Goal: Check status: Check status

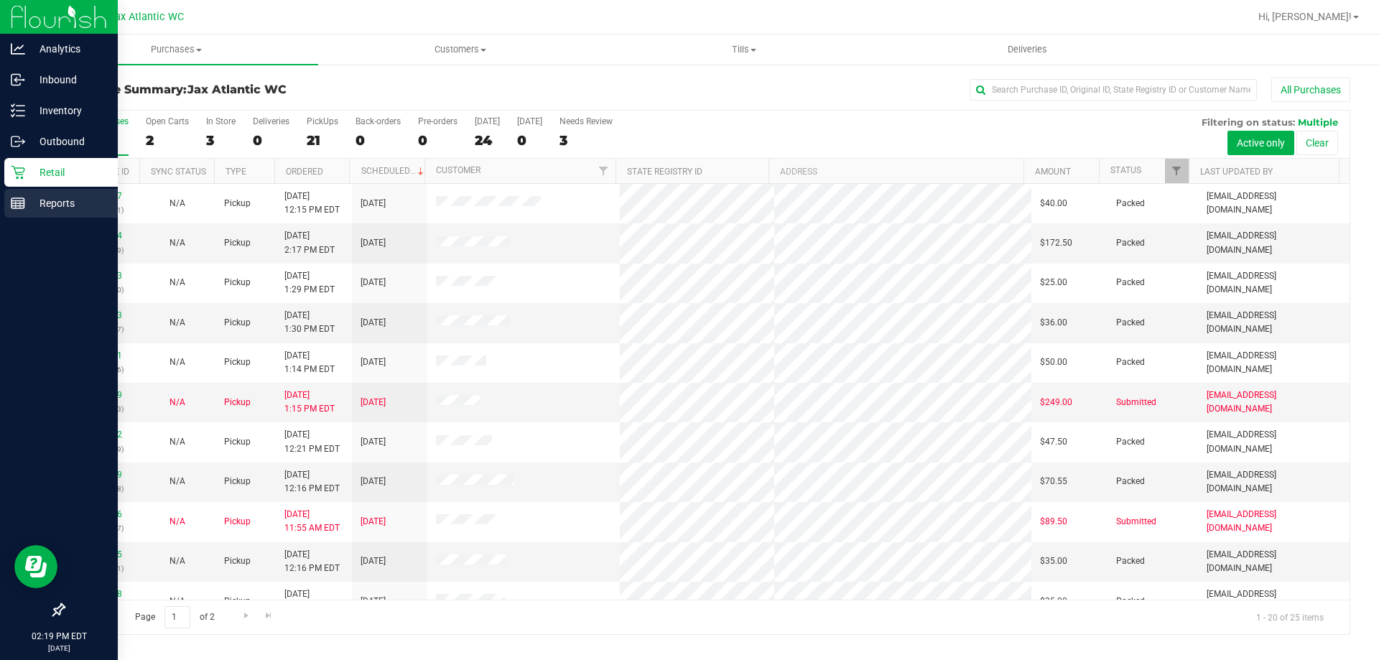
click at [29, 202] on p "Reports" at bounding box center [68, 203] width 86 height 17
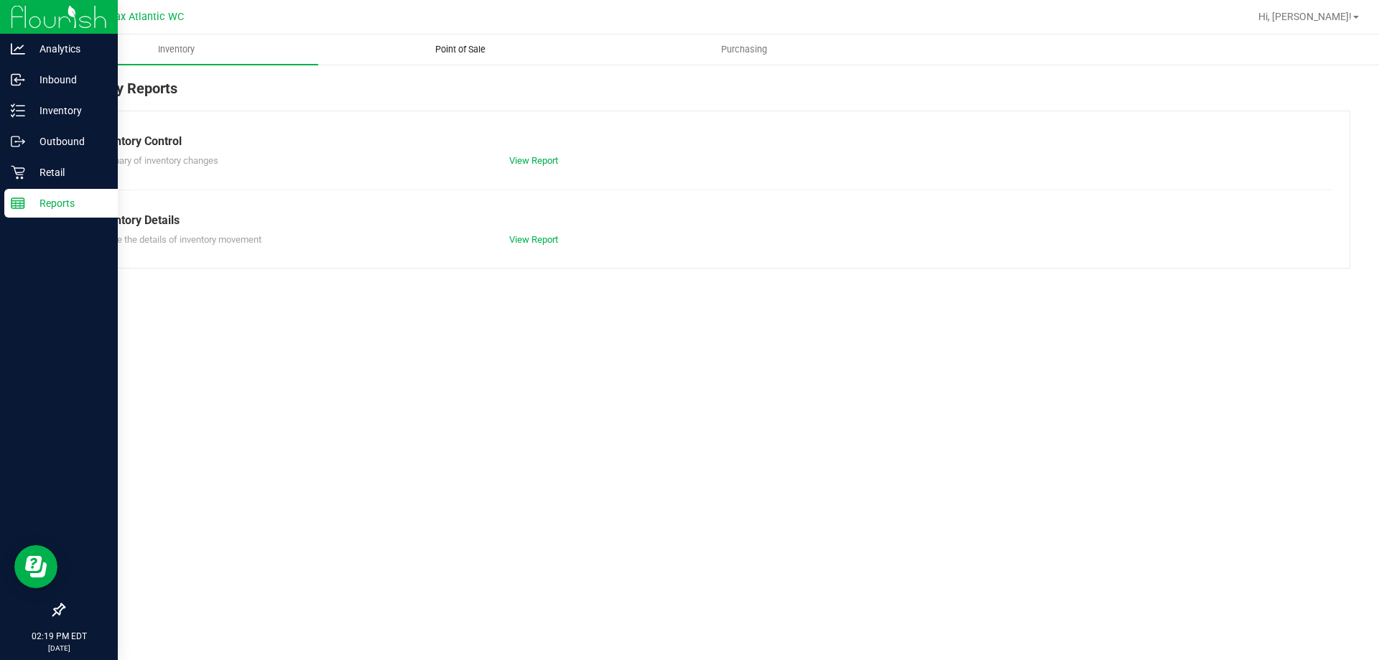
click at [463, 53] on span "Point of Sale" at bounding box center [460, 49] width 89 height 13
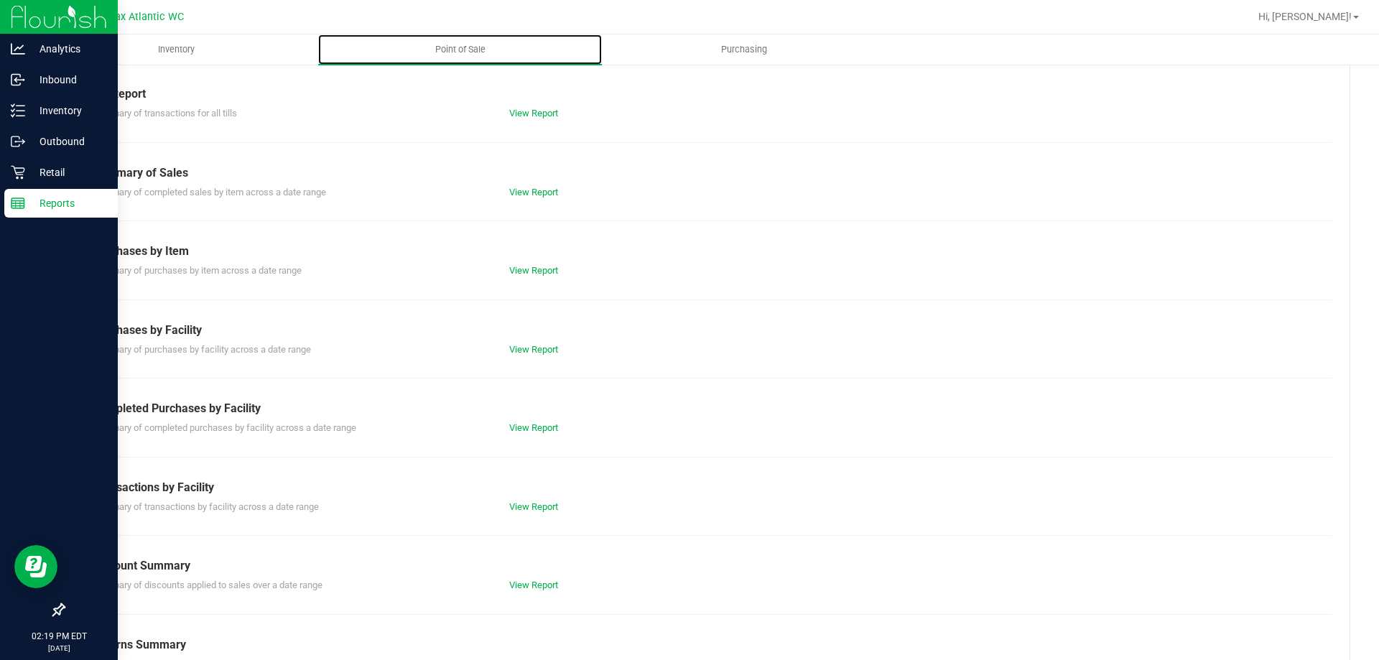
scroll to position [95, 0]
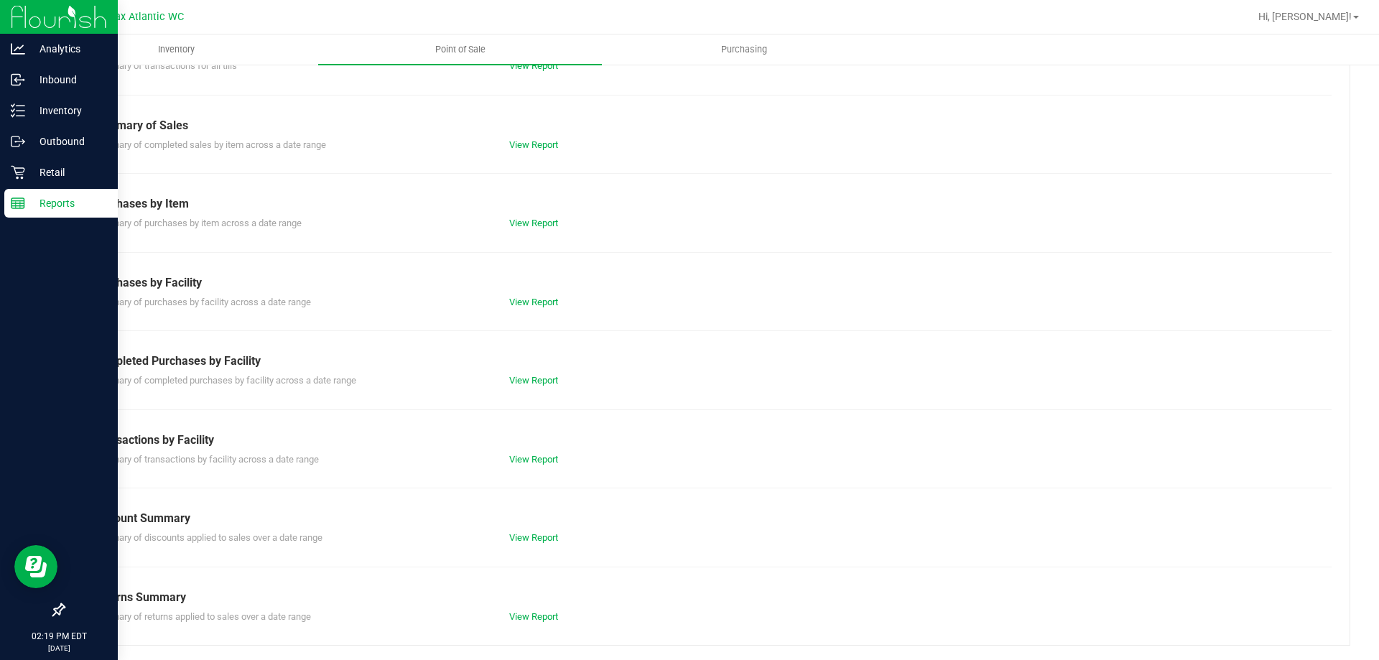
click at [512, 386] on div "View Report" at bounding box center [603, 381] width 208 height 14
click at [511, 380] on link "View Report" at bounding box center [533, 380] width 49 height 11
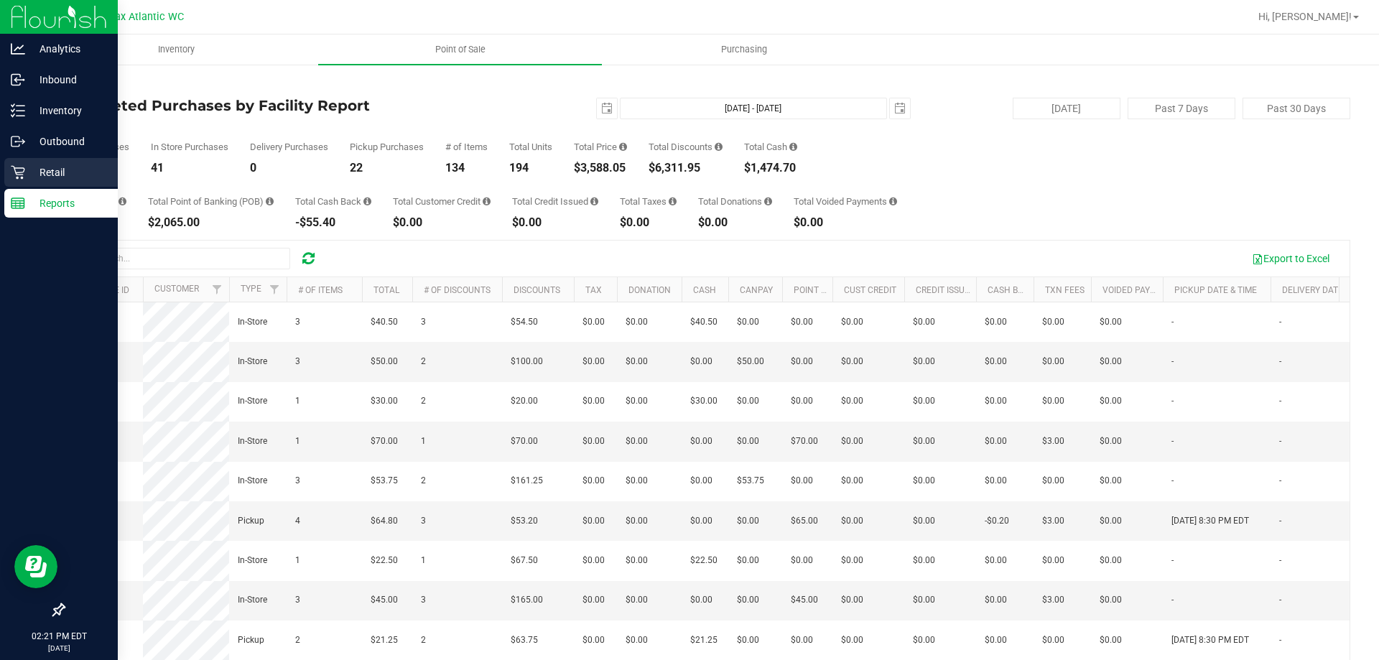
click at [22, 173] on icon at bounding box center [18, 172] width 14 height 14
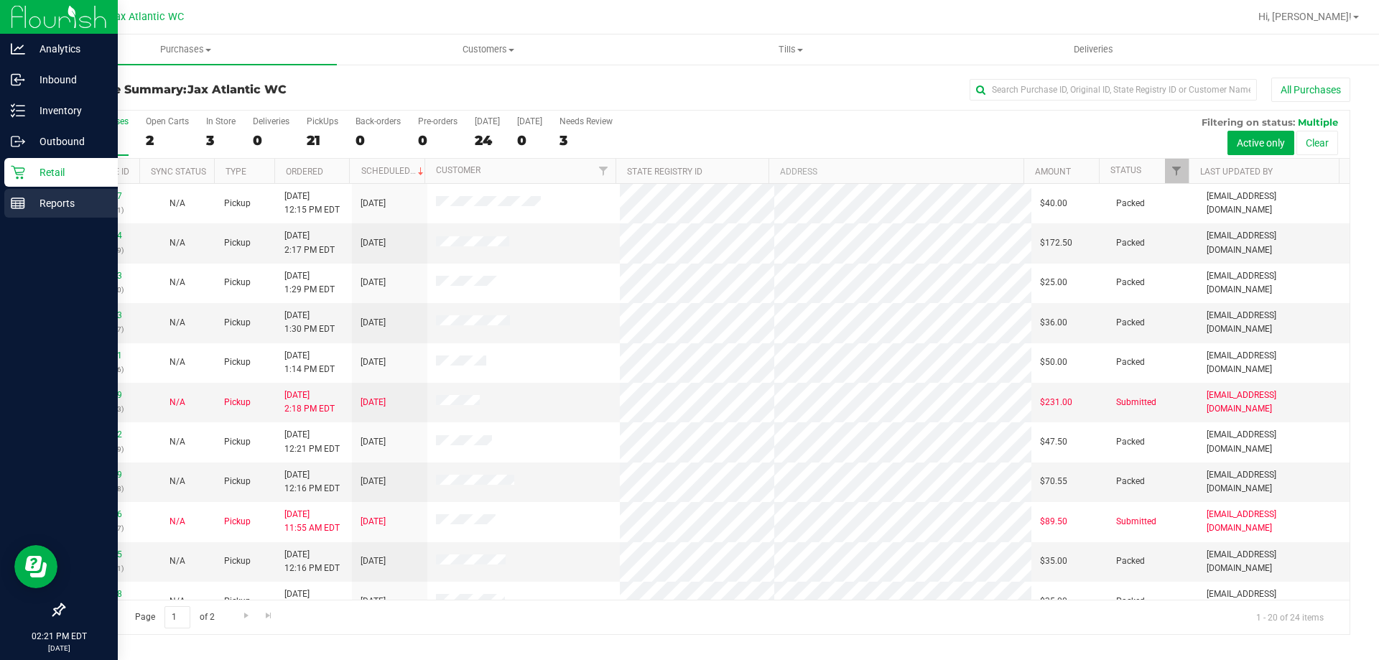
click at [15, 203] on line at bounding box center [17, 203] width 13 height 0
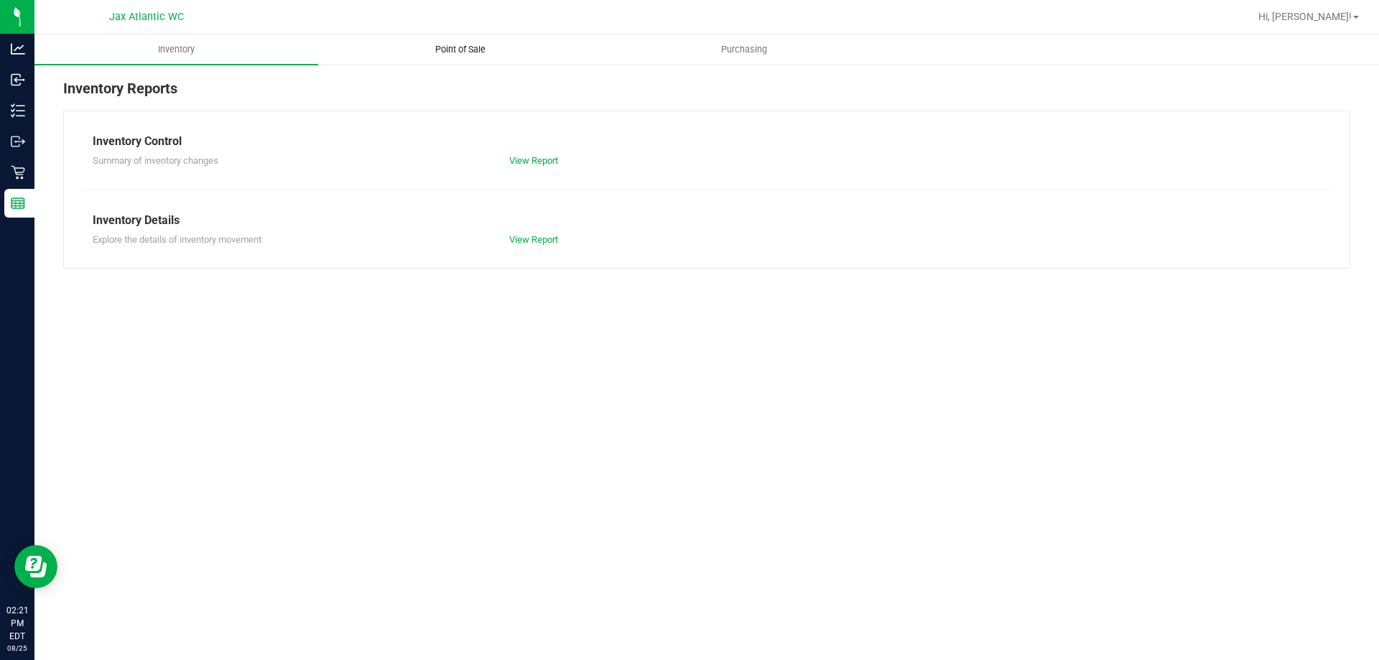
click at [465, 47] on span "Point of Sale" at bounding box center [460, 49] width 89 height 13
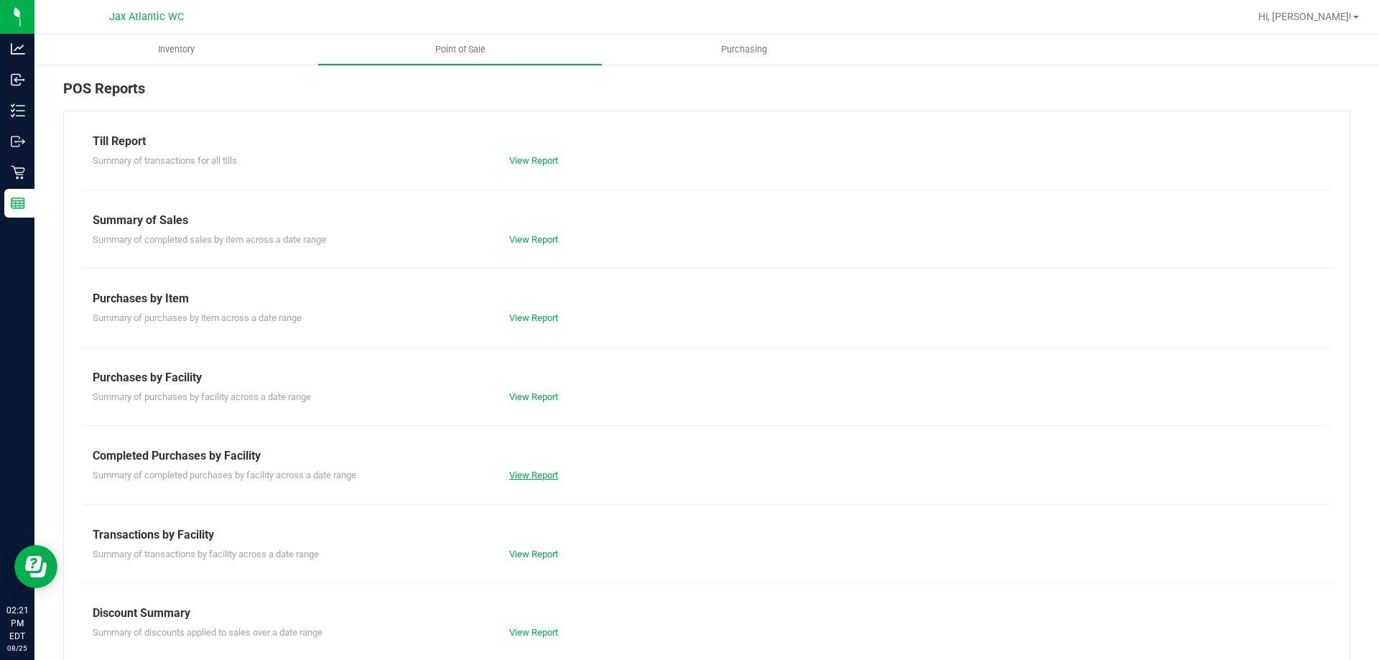
click at [517, 471] on link "View Report" at bounding box center [533, 475] width 49 height 11
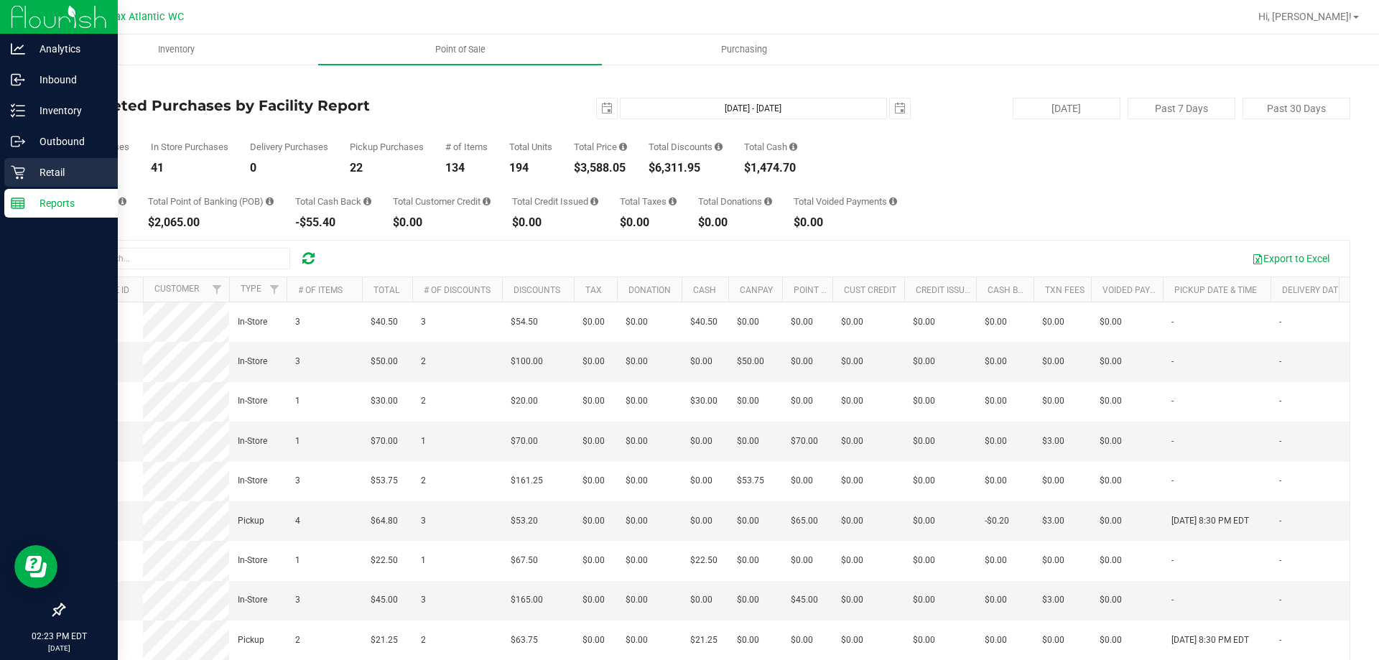
click at [18, 173] on icon at bounding box center [18, 173] width 14 height 14
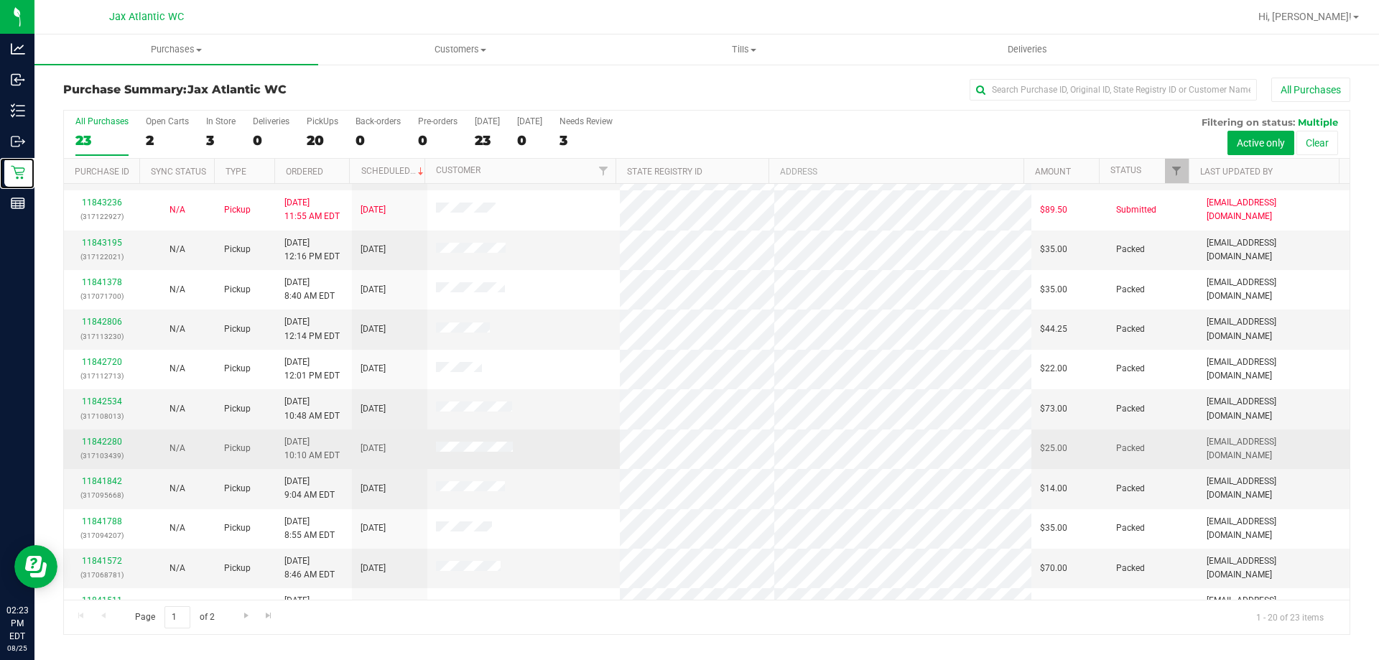
scroll to position [379, 0]
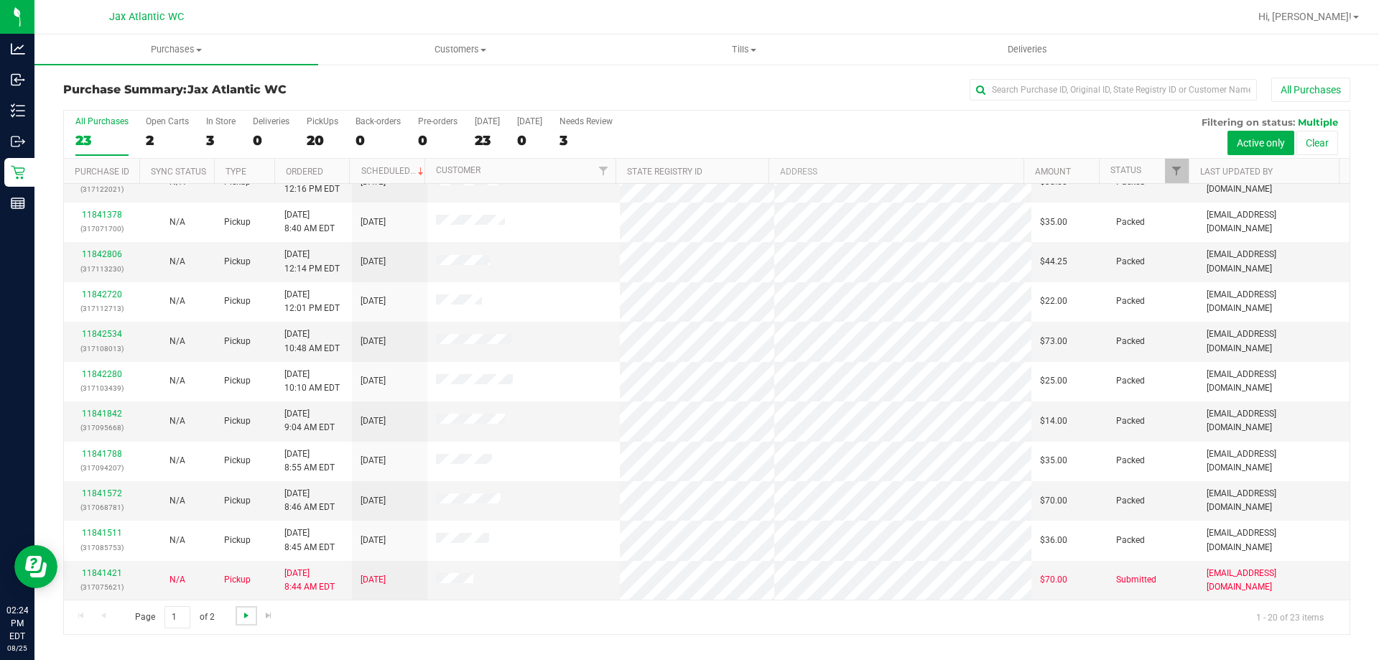
click at [244, 618] on span "Go to the next page" at bounding box center [246, 615] width 11 height 11
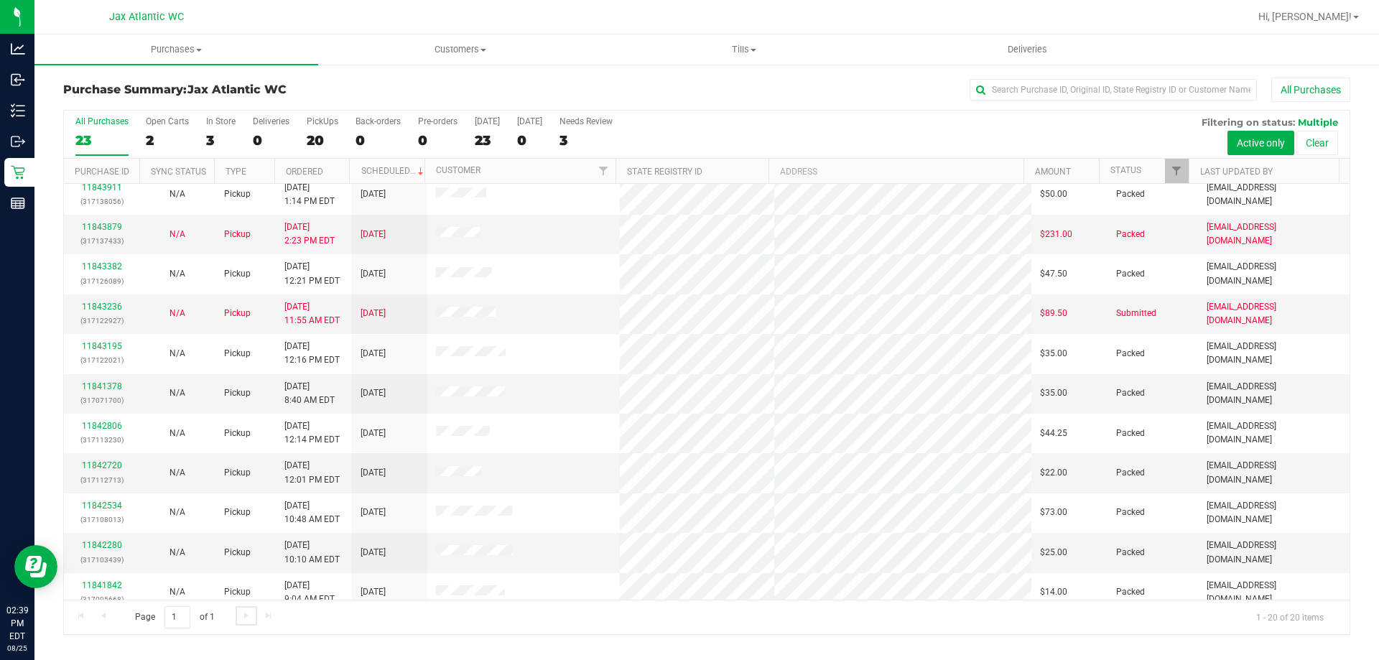
scroll to position [20, 0]
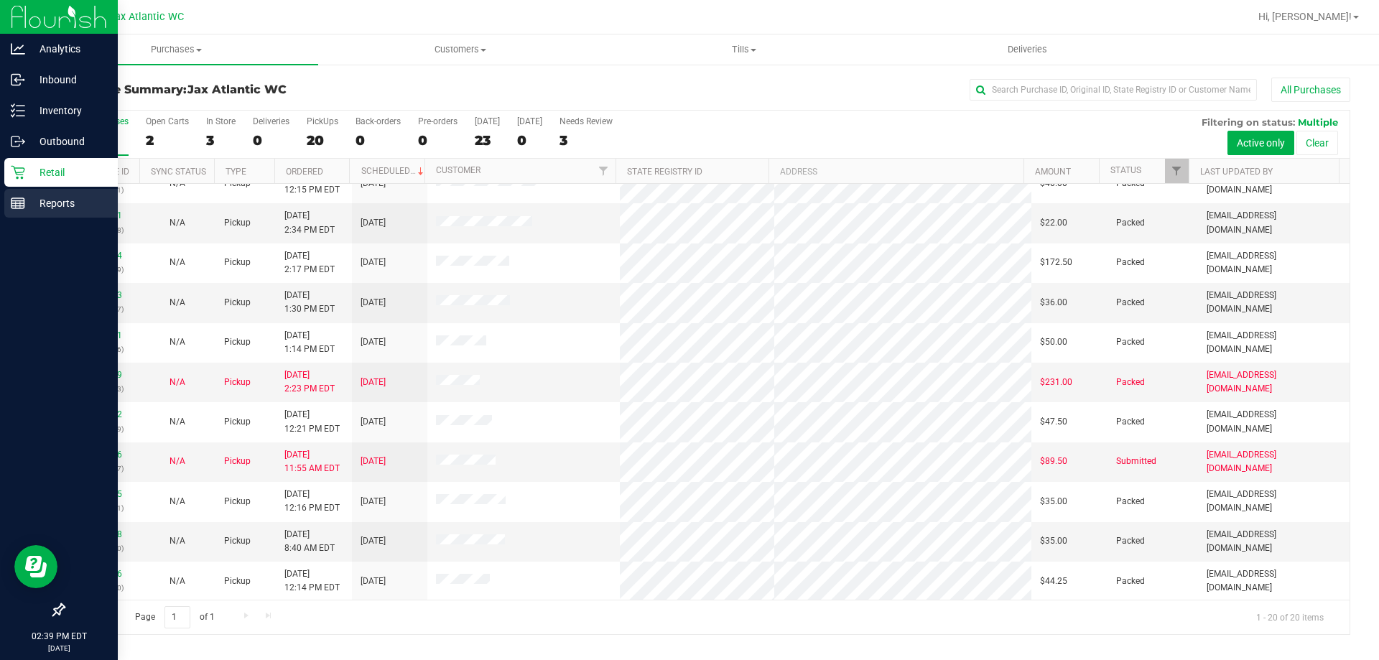
click at [24, 205] on rect at bounding box center [17, 203] width 13 height 10
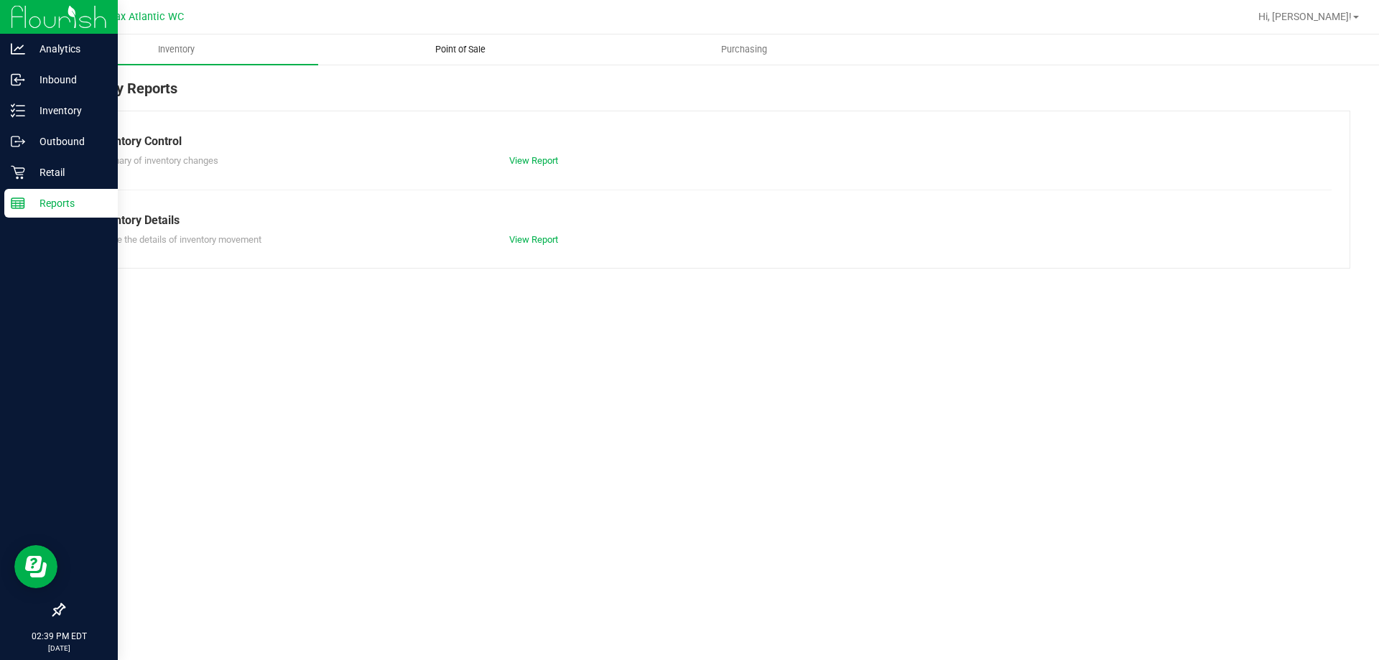
click at [455, 48] on span "Point of Sale" at bounding box center [460, 49] width 89 height 13
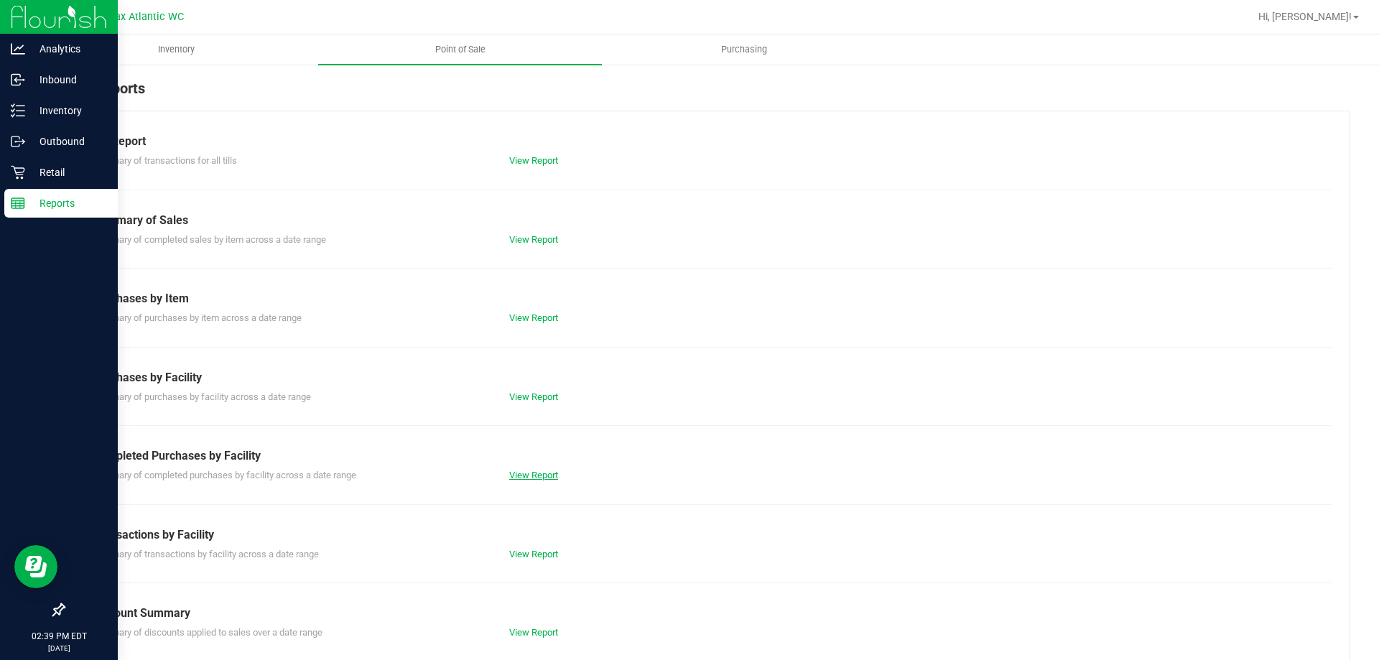
click at [513, 477] on link "View Report" at bounding box center [533, 475] width 49 height 11
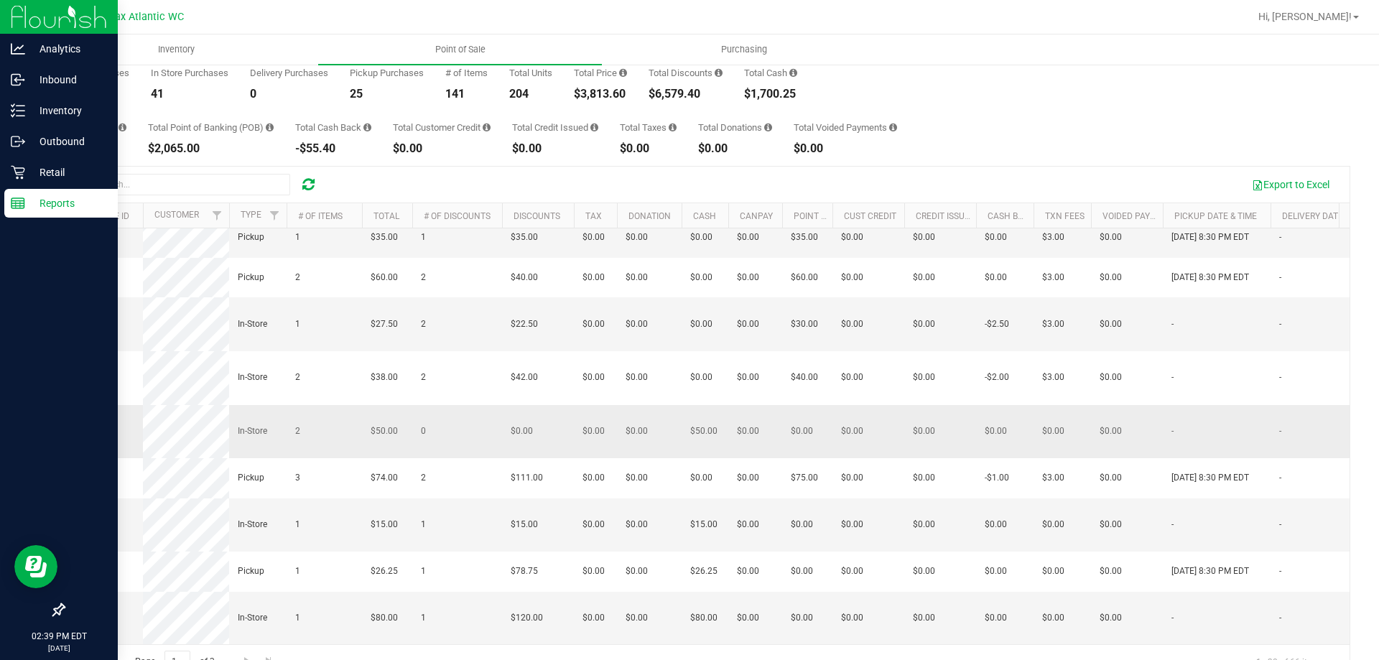
scroll to position [108, 0]
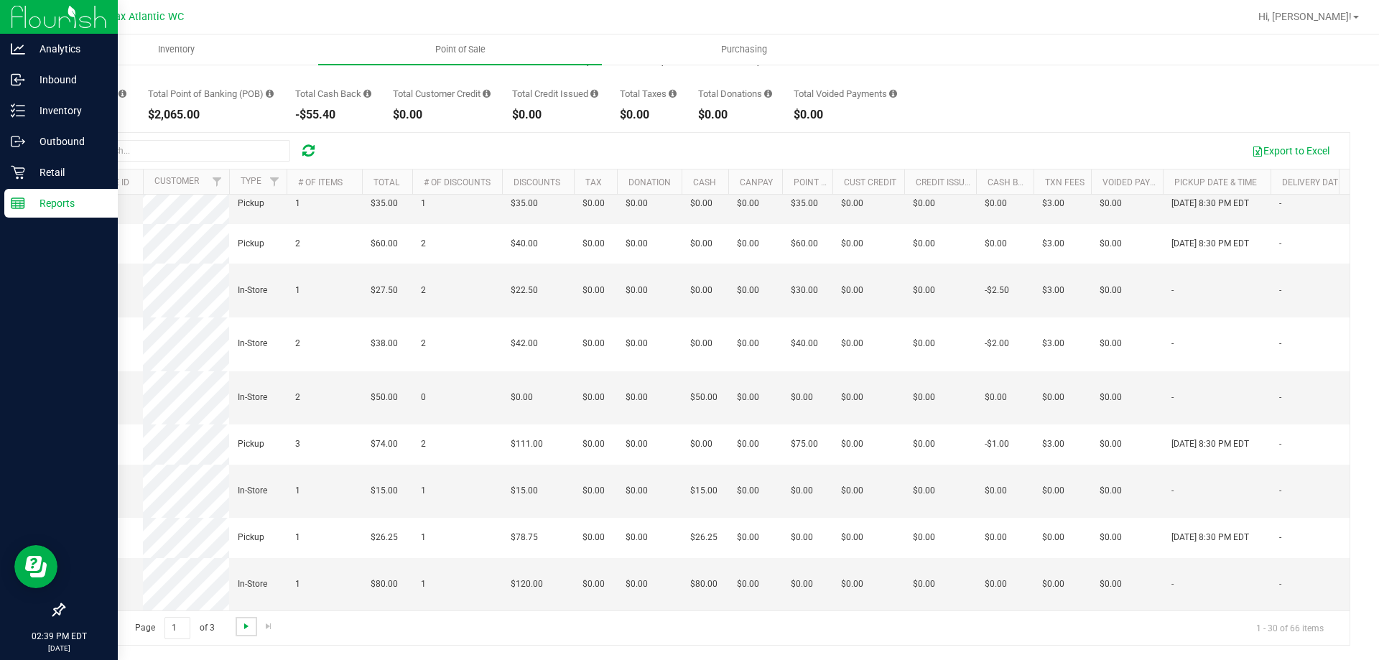
click at [247, 626] on span "Go to the next page" at bounding box center [246, 626] width 11 height 11
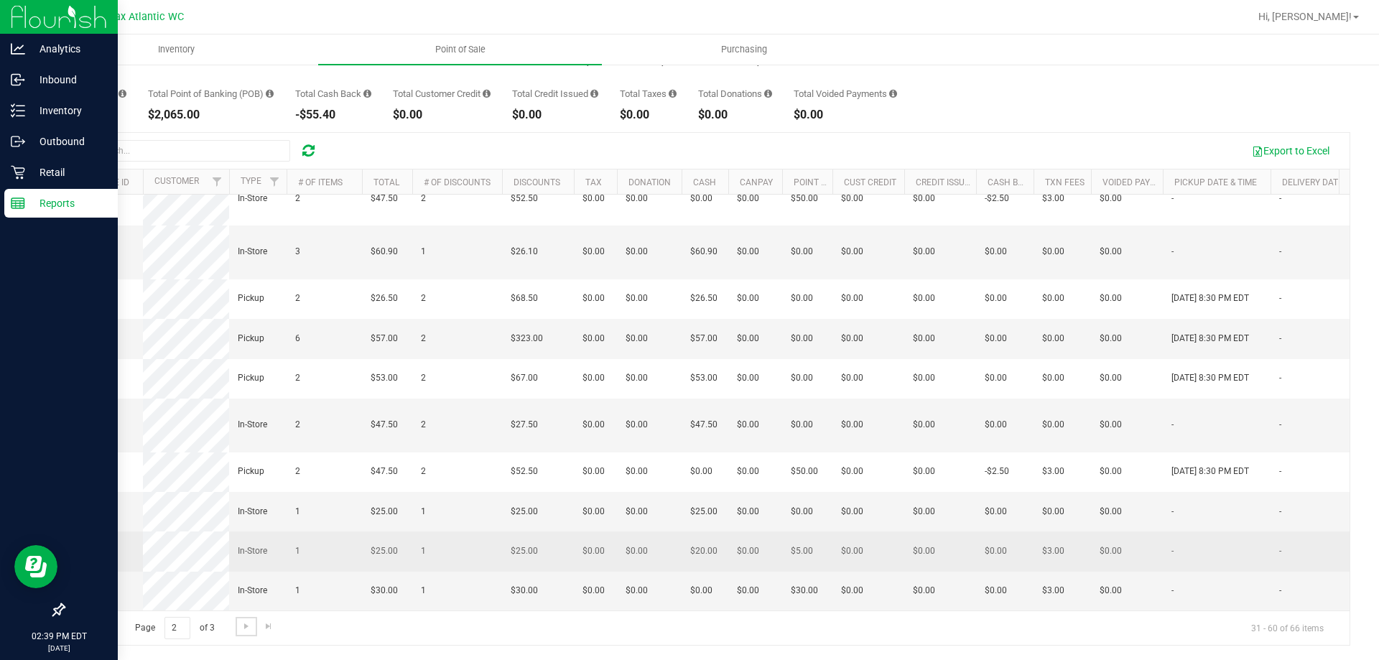
scroll to position [1037, 0]
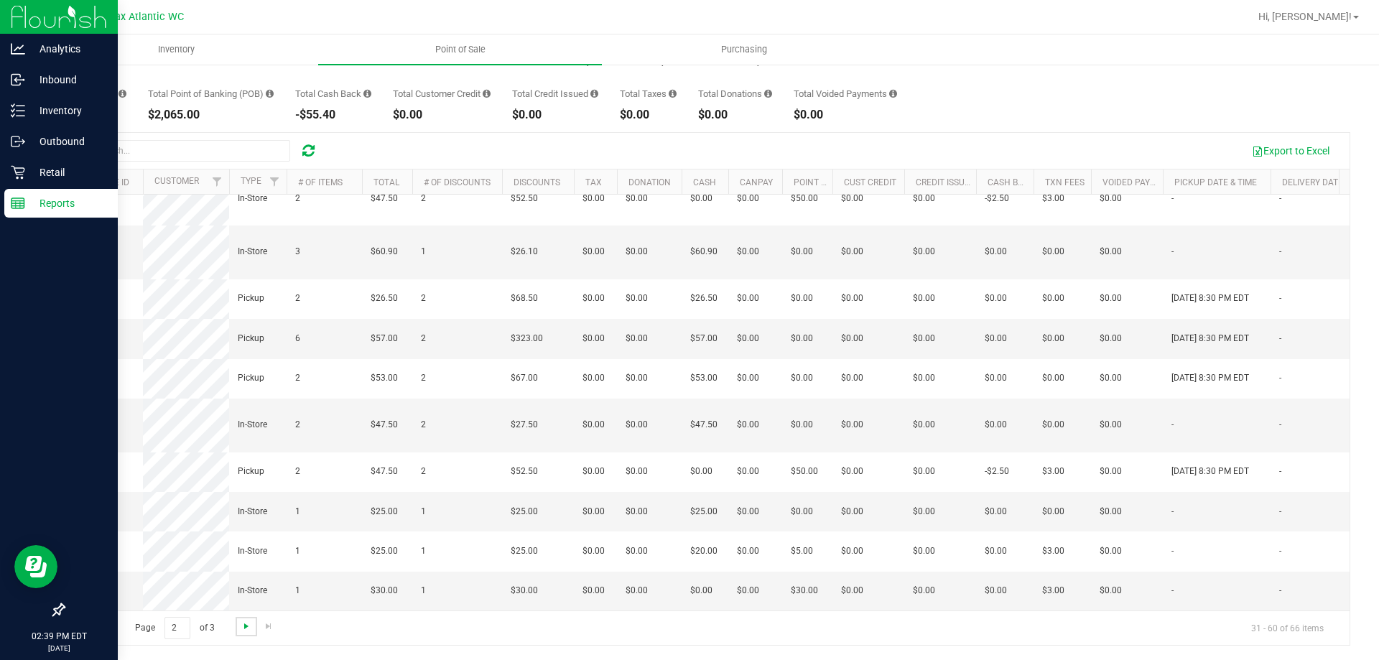
click at [244, 627] on span "Go to the next page" at bounding box center [246, 626] width 11 height 11
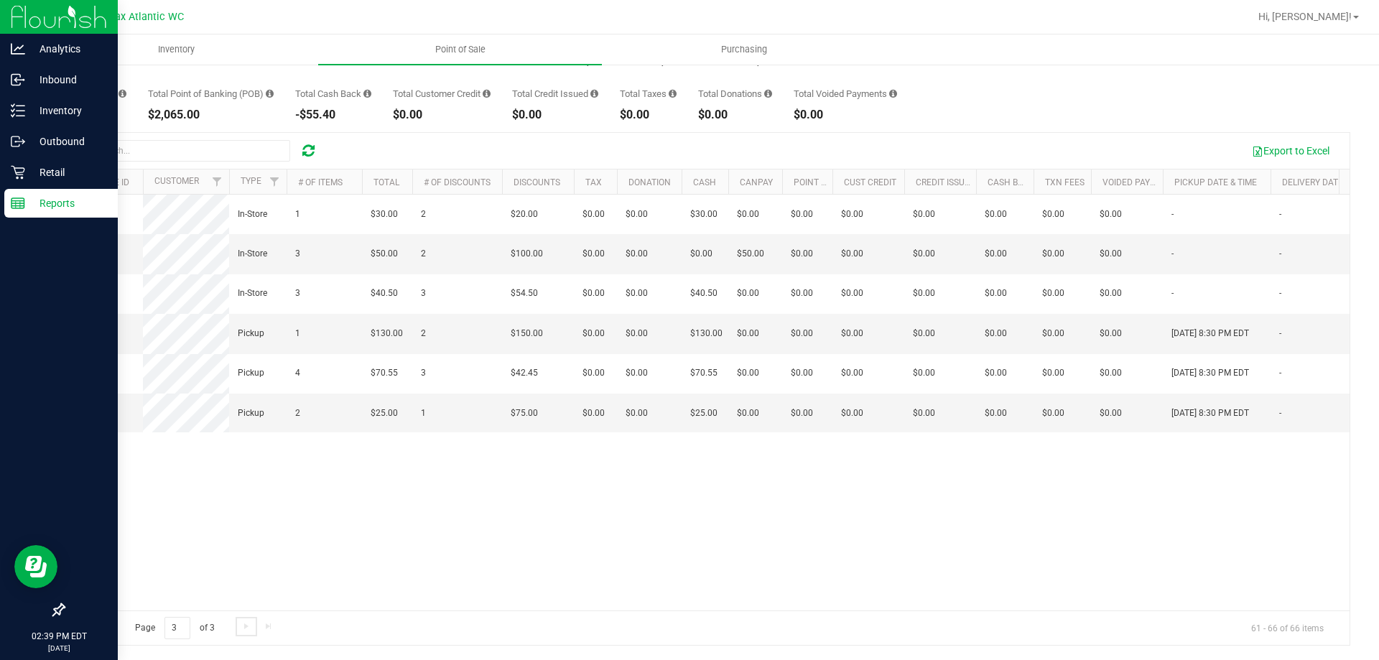
scroll to position [0, 0]
click at [100, 629] on span "Go to the previous page" at bounding box center [103, 626] width 11 height 11
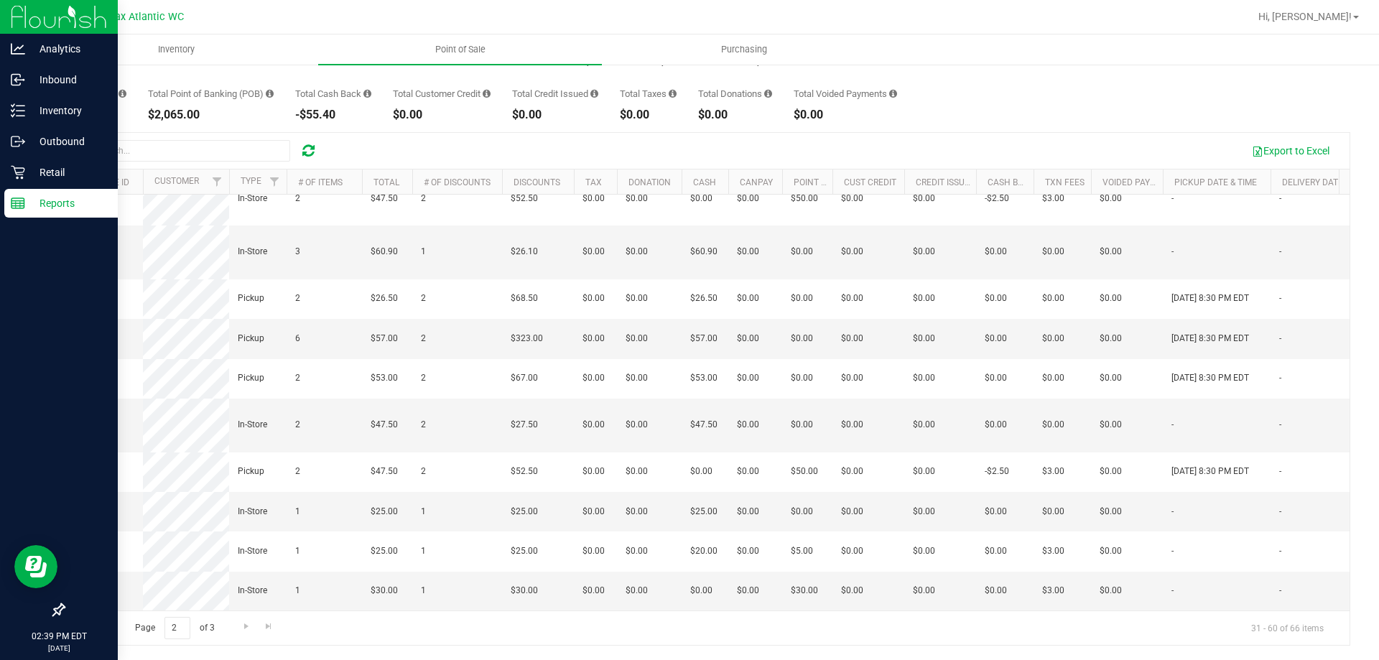
scroll to position [1037, 0]
click at [90, 420] on span "11842319" at bounding box center [93, 425] width 40 height 10
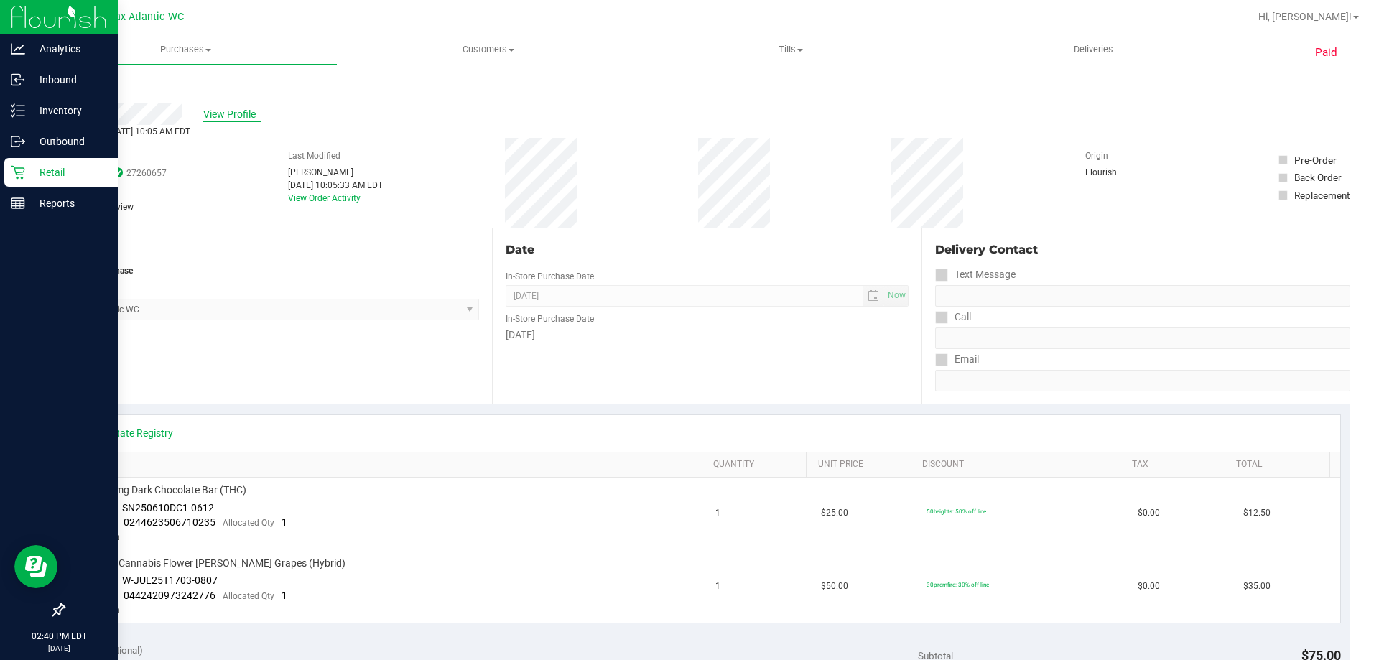
click at [231, 113] on span "View Profile" at bounding box center [231, 114] width 57 height 15
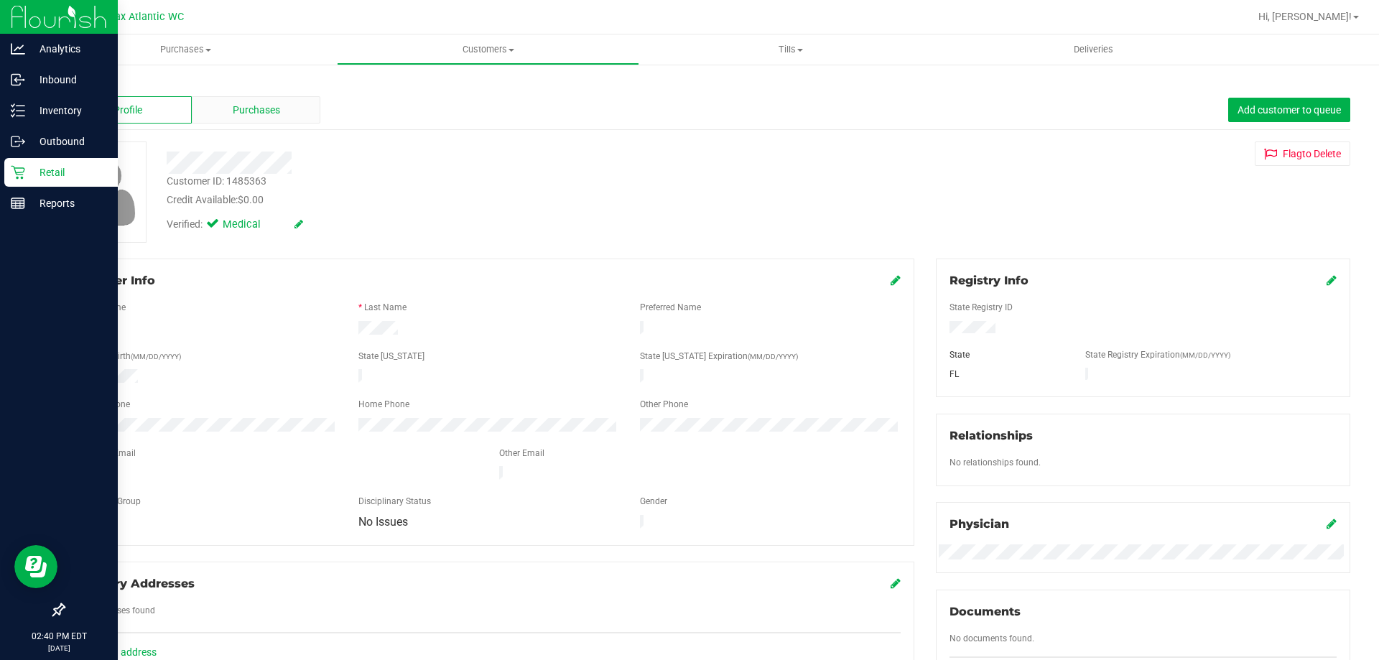
click at [238, 96] on div "Purchases" at bounding box center [256, 109] width 129 height 27
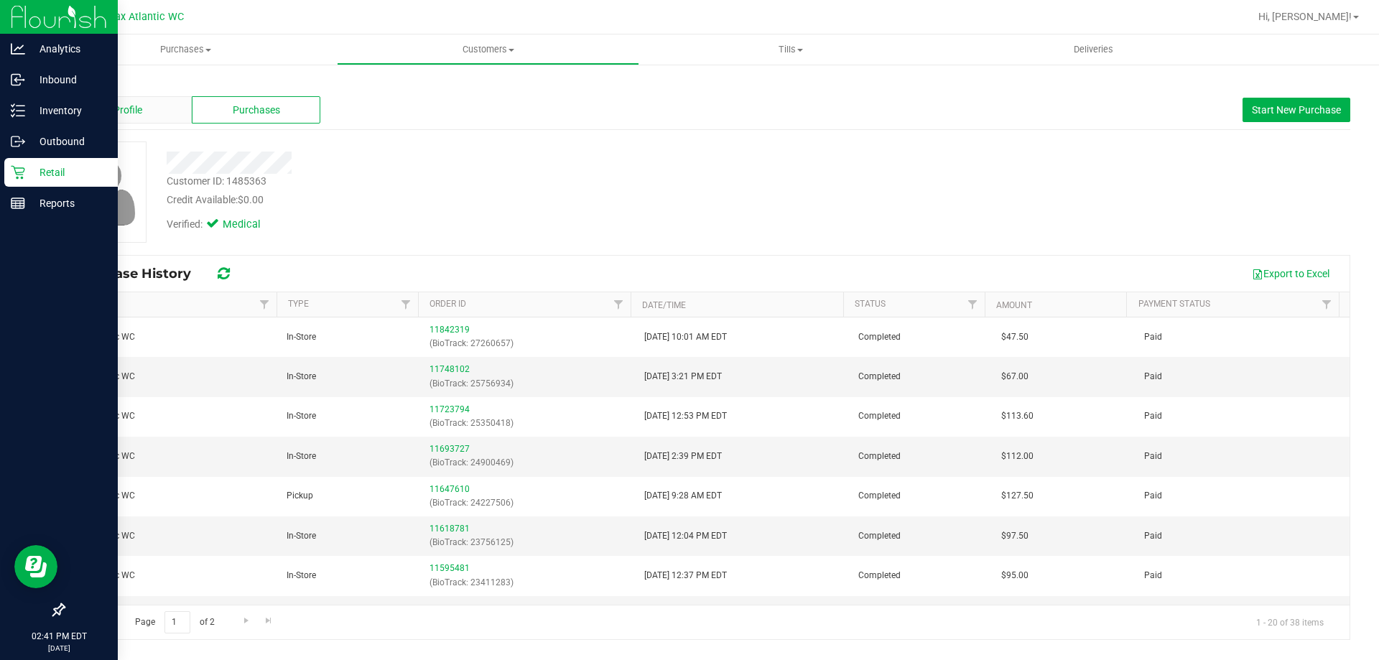
click at [113, 100] on div "Profile" at bounding box center [127, 109] width 129 height 27
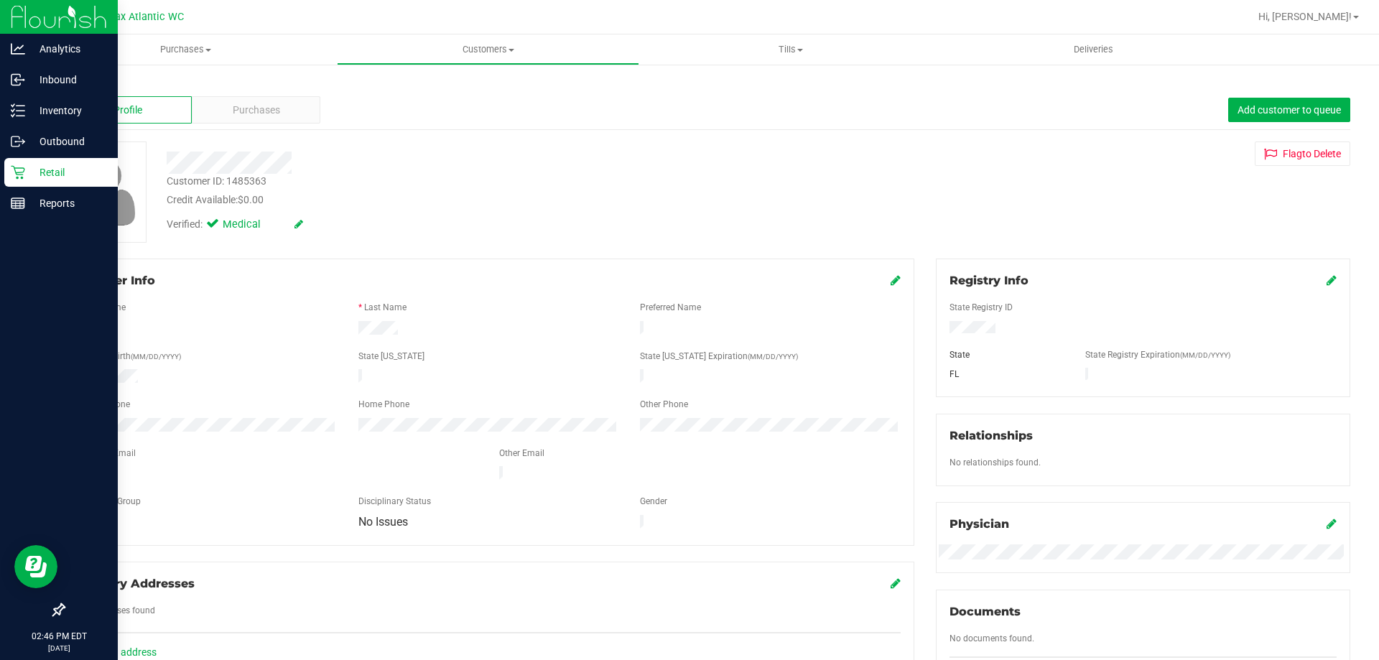
click at [17, 177] on icon at bounding box center [18, 173] width 14 height 14
